Goal: Task Accomplishment & Management: Use online tool/utility

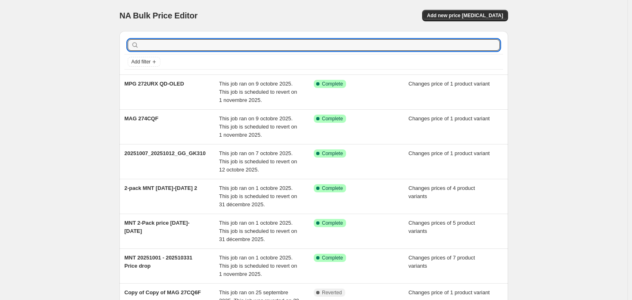
click at [207, 47] on input "text" at bounding box center [320, 44] width 359 height 11
paste input "FORGE GK310 RED FR + VERSA 300 ELITE W"
type input "FORGE GK310 RED FR + VERSA 300 ELITE W"
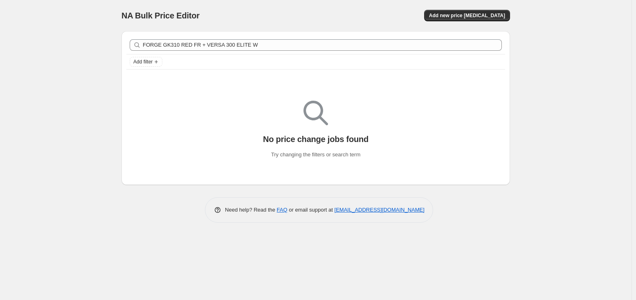
click at [458, 12] on button "Add new price [MEDICAL_DATA]" at bounding box center [467, 15] width 86 height 11
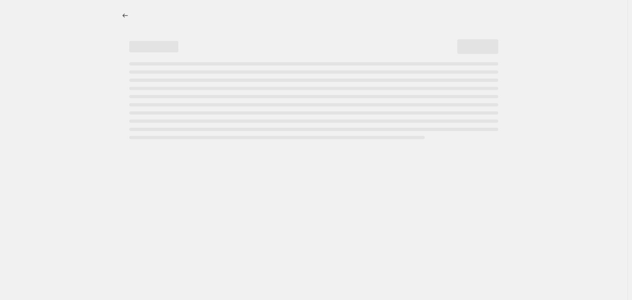
select select "percentage"
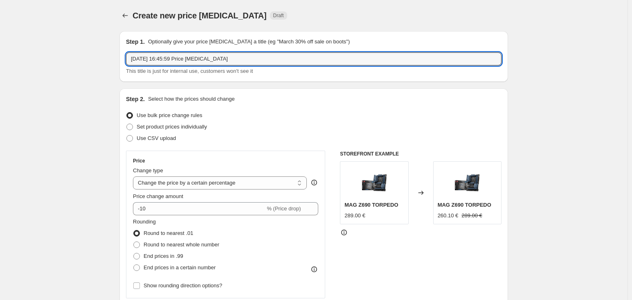
click at [194, 52] on input "9 oct. 2025, 16:45:59 Price change job" at bounding box center [313, 58] width 375 height 13
paste input "FORGE GK310 RED FR + VERSA 300 ELITE W"
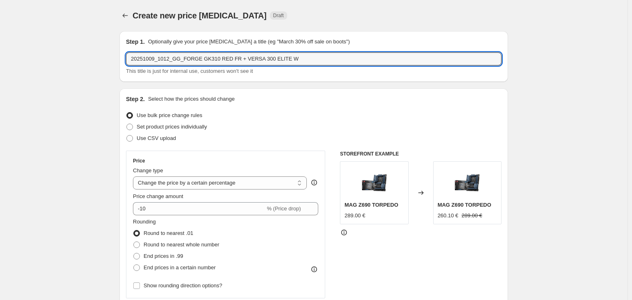
type input "20251009_1012_GG_FORGE GK310 RED FR + VERSA 300 ELITE W"
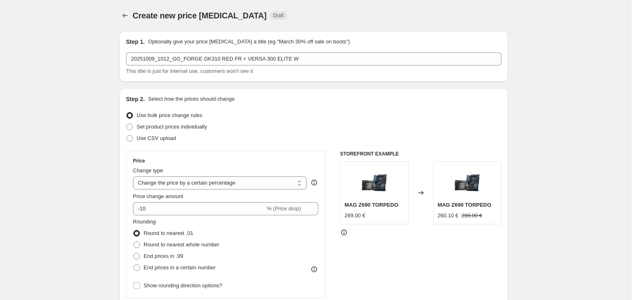
click at [181, 123] on span "Set product prices individually" at bounding box center [172, 126] width 70 height 6
click at [127, 123] on input "Set product prices individually" at bounding box center [126, 123] width 0 height 0
radio input "true"
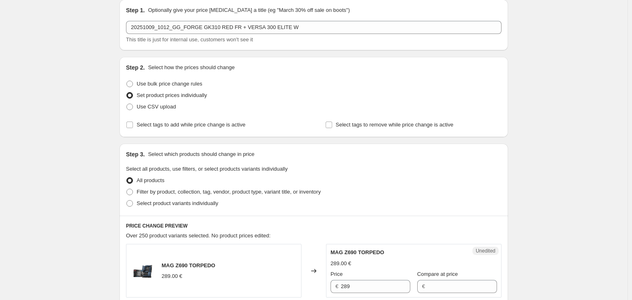
scroll to position [40, 0]
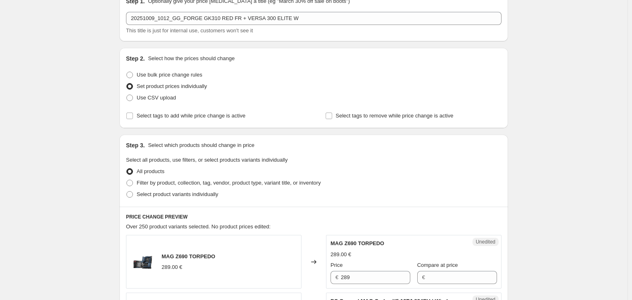
click at [181, 197] on span "Select product variants individually" at bounding box center [177, 194] width 81 height 8
click at [127, 191] on input "Select product variants individually" at bounding box center [126, 191] width 0 height 0
radio input "true"
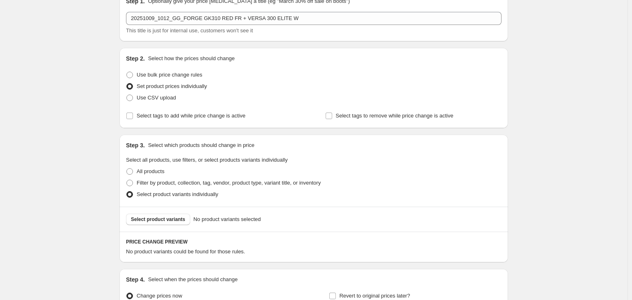
click at [182, 220] on span "Select product variants" at bounding box center [158, 219] width 54 height 7
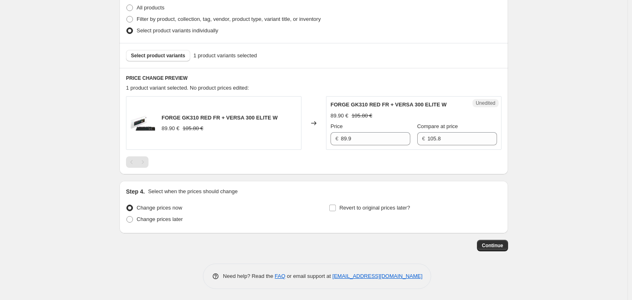
scroll to position [205, 0]
click at [335, 209] on input "Revert to original prices later?" at bounding box center [332, 207] width 7 height 7
checkbox input "true"
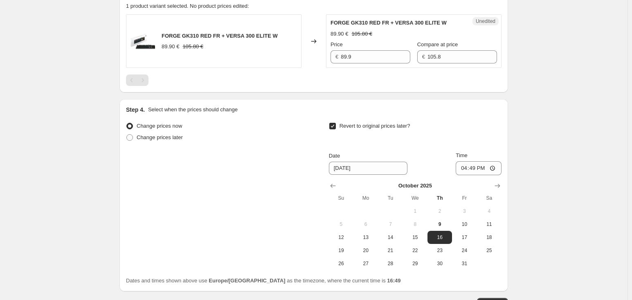
scroll to position [287, 0]
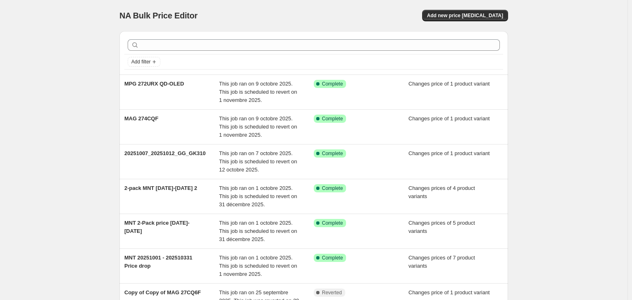
click at [496, 22] on div "NA Bulk Price Editor. This page is ready NA Bulk Price Editor Add new price cha…" at bounding box center [313, 15] width 388 height 31
click at [498, 15] on span "Add new price [MEDICAL_DATA]" at bounding box center [465, 15] width 76 height 7
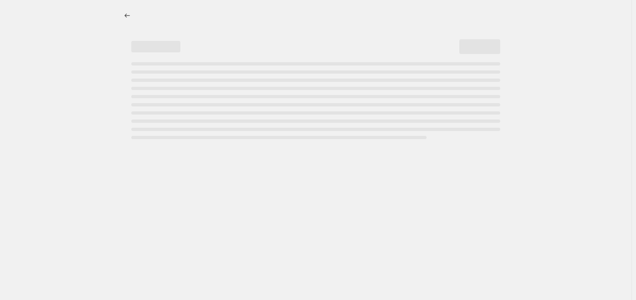
select select "percentage"
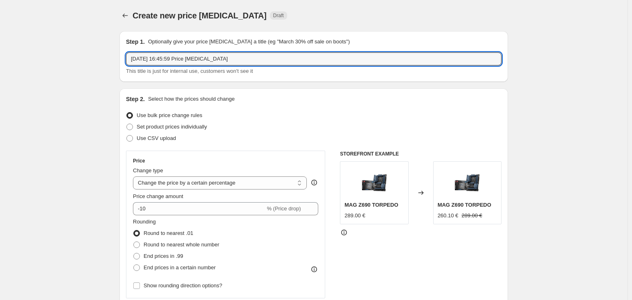
click at [217, 58] on input "9 oct. 2025, 16:45:59 Price change job" at bounding box center [313, 58] width 375 height 13
paste input "105.80"
click at [213, 60] on input "20251009_1012_GG_" at bounding box center [313, 58] width 375 height 13
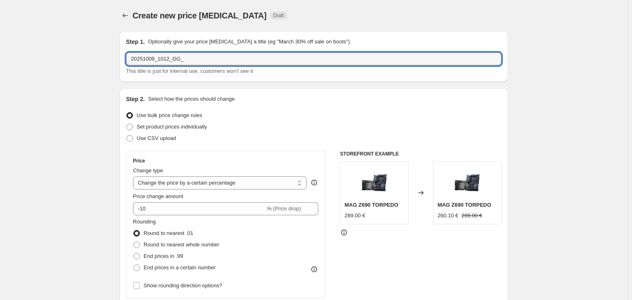
paste input "FORGE GK310 RED FR + VERSA 300 ELITE W"
type input "20251009_1012_GG_FORGE GK310 RED FR + VERSA 300 ELITE W"
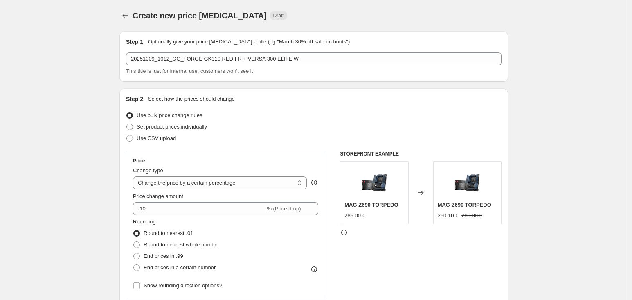
click at [144, 135] on span "Use CSV upload" at bounding box center [156, 138] width 39 height 6
click at [127, 135] on input "Use CSV upload" at bounding box center [126, 135] width 0 height 0
radio input "true"
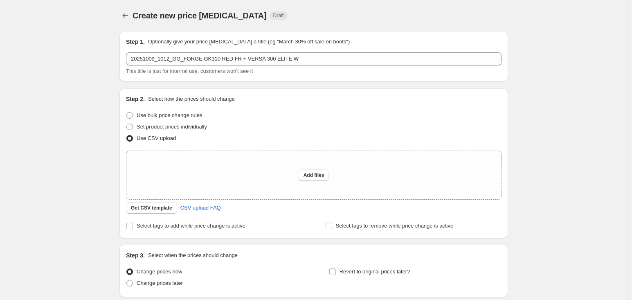
click at [155, 130] on span "Set product prices individually" at bounding box center [172, 127] width 70 height 8
click at [127, 124] on input "Set product prices individually" at bounding box center [126, 123] width 0 height 0
radio input "true"
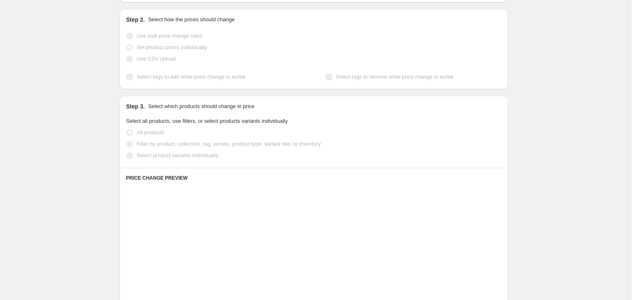
scroll to position [123, 0]
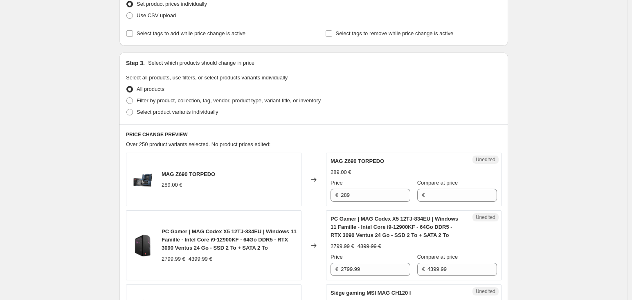
click at [160, 107] on label "Select product variants individually" at bounding box center [172, 111] width 92 height 11
click at [127, 109] on input "Select product variants individually" at bounding box center [126, 109] width 0 height 0
radio input "true"
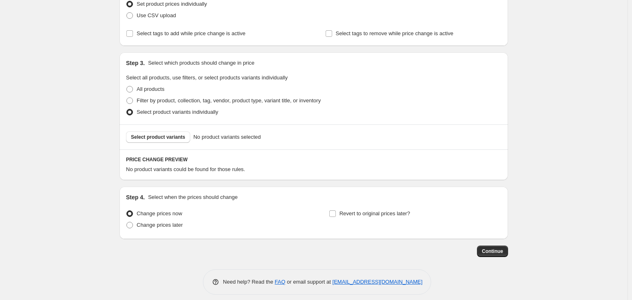
click at [159, 139] on span "Select product variants" at bounding box center [158, 137] width 54 height 7
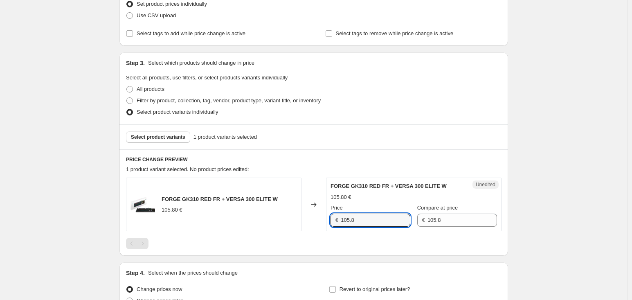
click at [358, 218] on input "105.8" at bounding box center [375, 219] width 69 height 13
click at [357, 218] on input "105.8" at bounding box center [375, 219] width 69 height 13
type input "89.90"
click at [92, 231] on div "Create new price change job. This page is ready Create new price change job Dra…" at bounding box center [313, 129] width 627 height 505
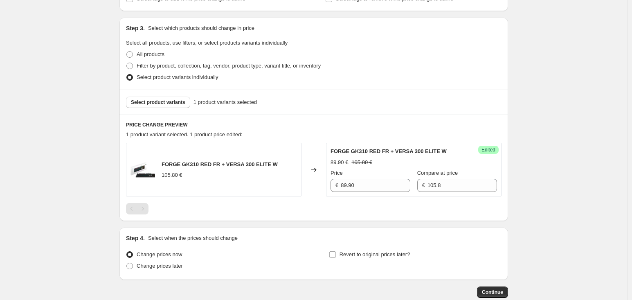
scroll to position [205, 0]
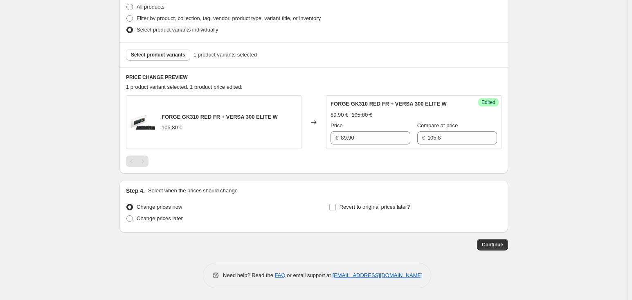
click at [341, 203] on span "Revert to original prices later?" at bounding box center [374, 207] width 71 height 8
click at [336, 204] on input "Revert to original prices later?" at bounding box center [332, 207] width 7 height 7
checkbox input "true"
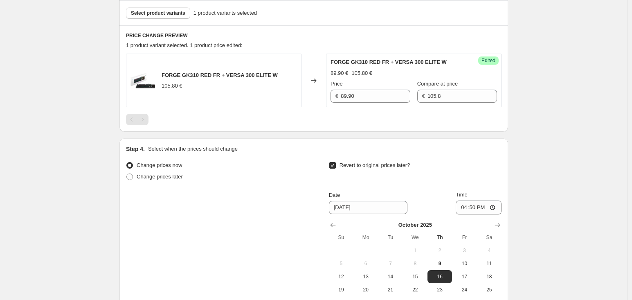
scroll to position [287, 0]
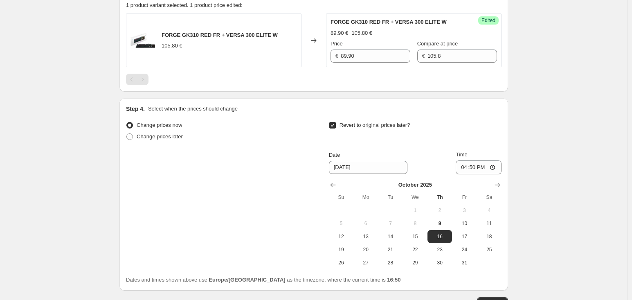
click at [344, 237] on span "12" at bounding box center [341, 236] width 18 height 7
type input "10/12/2025"
click at [475, 168] on input "16:50" at bounding box center [478, 167] width 46 height 14
type input "00:50"
type input "23:50"
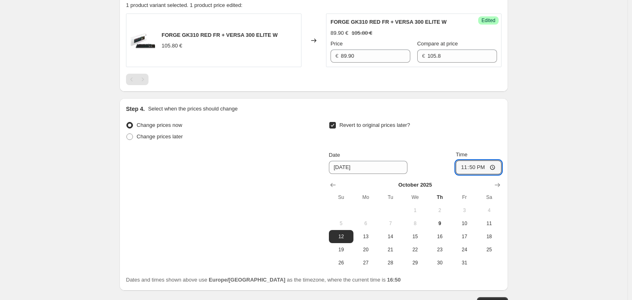
click at [372, 233] on span "13" at bounding box center [365, 236] width 18 height 7
type input "10/13/2025"
click at [474, 169] on input "23:50" at bounding box center [478, 167] width 46 height 14
type input "00:01"
click at [517, 214] on div "Create new price change job. This page is ready Create new price change job Dra…" at bounding box center [314, 35] width 408 height 645
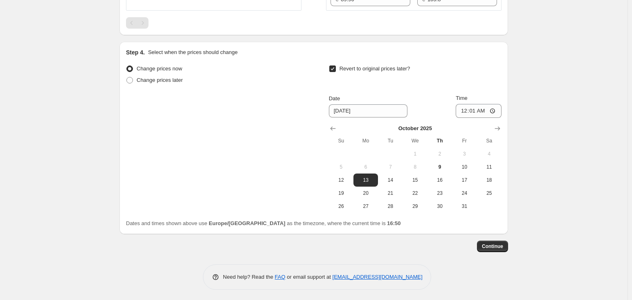
scroll to position [344, 0]
click at [500, 244] on span "Continue" at bounding box center [492, 245] width 21 height 7
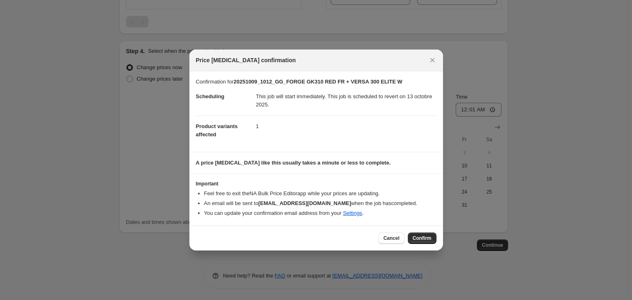
click at [425, 235] on span "Confirm" at bounding box center [421, 238] width 19 height 7
